Goal: Transaction & Acquisition: Book appointment/travel/reservation

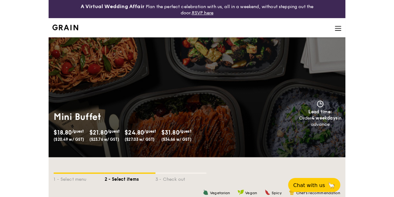
scroll to position [187, 0]
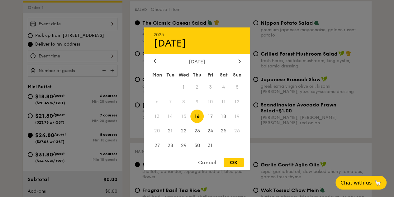
click at [111, 30] on div "2025 Oct [DATE] Tue Wed Thu Fri Sat Sun 1 2 3 4 5 6 7 8 9 10 11 12 13 14 15 16 …" at bounding box center [73, 24] width 90 height 12
click at [172, 116] on span "14" at bounding box center [170, 115] width 13 height 13
click at [164, 118] on span "14" at bounding box center [170, 115] width 13 height 13
click at [162, 117] on span "13" at bounding box center [157, 115] width 13 height 13
click at [158, 64] on div "[DATE] Mon Tue Wed Thu Fri Sat Sun 1 2 3 4 5 6 7 8 9 10 11 12 13 14 15 16 17 18…" at bounding box center [197, 105] width 106 height 95
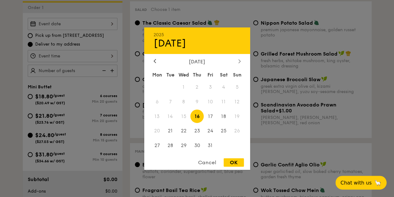
click at [239, 59] on icon at bounding box center [240, 61] width 2 height 4
click at [154, 61] on icon at bounding box center [155, 61] width 2 height 4
click at [238, 60] on div at bounding box center [240, 61] width 6 height 6
click at [291, 119] on div at bounding box center [197, 98] width 394 height 197
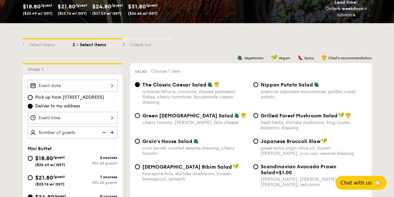
scroll to position [125, 0]
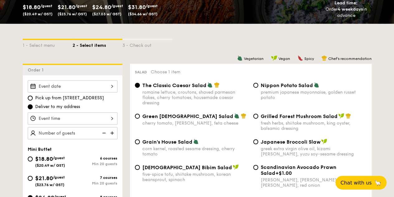
click at [59, 107] on div "Pick up from [STREET_ADDRESS] Deliver to my address" at bounding box center [73, 102] width 90 height 15
click at [45, 101] on span "Pick up from [STREET_ADDRESS]" at bounding box center [69, 98] width 69 height 6
click at [33, 100] on input "Pick up from [STREET_ADDRESS]" at bounding box center [30, 97] width 5 height 5
radio input "true"
click at [50, 92] on div at bounding box center [73, 86] width 90 height 12
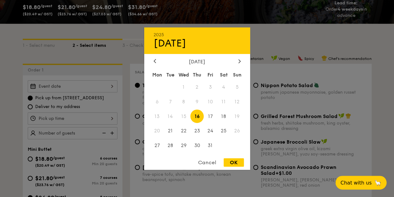
click at [0, 109] on div at bounding box center [197, 98] width 394 height 197
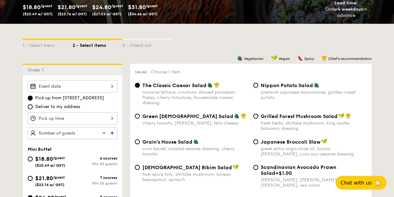
scroll to position [31, 0]
